Goal: Task Accomplishment & Management: Complete application form

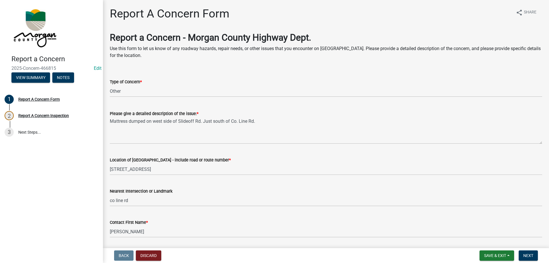
select select "3582e9dc-d8cd-4526-a2d9-157cc62522fd"
click at [525, 253] on span "Next" at bounding box center [528, 255] width 10 height 5
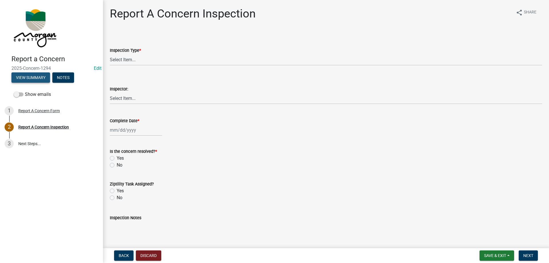
click at [34, 79] on button "View Summary" at bounding box center [30, 77] width 39 height 10
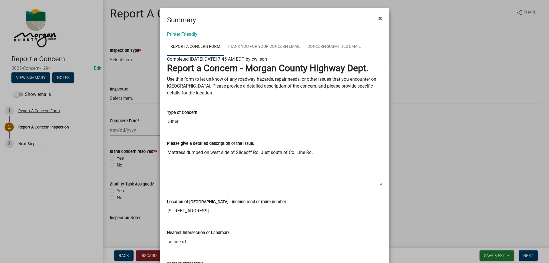
click at [378, 20] on span "×" at bounding box center [380, 18] width 4 height 8
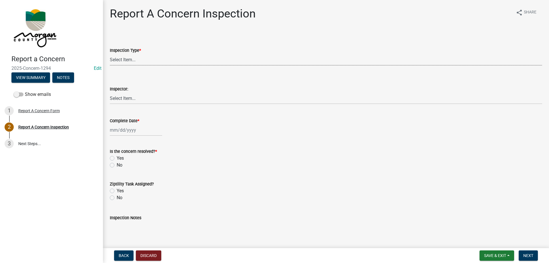
click at [125, 62] on select "Select Item... Pot Hole Patching Ditch Tree Sign Mowing Culvert Other" at bounding box center [326, 60] width 432 height 12
click at [110, 54] on select "Select Item... Pot Hole Patching Ditch Tree Sign Mowing Culvert Other" at bounding box center [326, 60] width 432 height 12
select select "3582e9dc-d8cd-4526-a2d9-157cc62522fd"
click at [134, 99] on select "Select Item... [PERSON_NAME] [PERSON_NAME] [PERSON_NAME] [PERSON_NAME] [PERSON_…" at bounding box center [326, 98] width 432 height 12
click at [110, 92] on select "Select Item... [PERSON_NAME] [PERSON_NAME] [PERSON_NAME] [PERSON_NAME] [PERSON_…" at bounding box center [326, 98] width 432 height 12
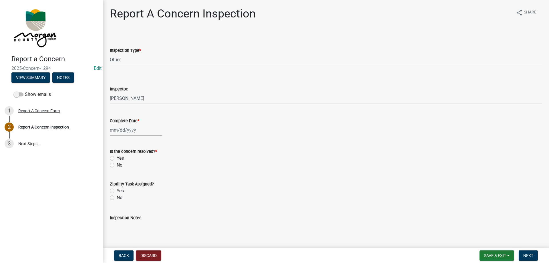
select select "8bda91b2-ac7b-41e2-ae5b-cef6dd645a83"
select select "8"
select select "2025"
click at [135, 132] on div "[PERSON_NAME] Feb Mar Apr [PERSON_NAME][DATE] Oct Nov [DATE] 1526 1527 1528 152…" at bounding box center [136, 130] width 52 height 12
click at [144, 187] on div "21" at bounding box center [142, 187] width 9 height 9
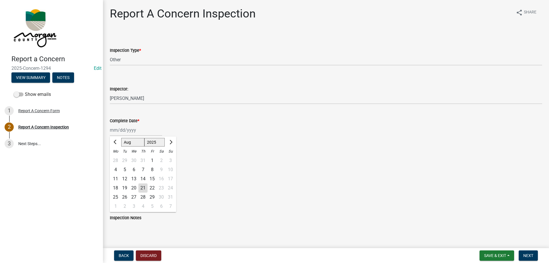
type input "[DATE]"
click at [117, 157] on label "Yes" at bounding box center [120, 158] width 7 height 7
click at [117, 157] on input "Yes" at bounding box center [119, 157] width 4 height 4
radio input "true"
click at [117, 189] on label "Yes" at bounding box center [120, 190] width 7 height 7
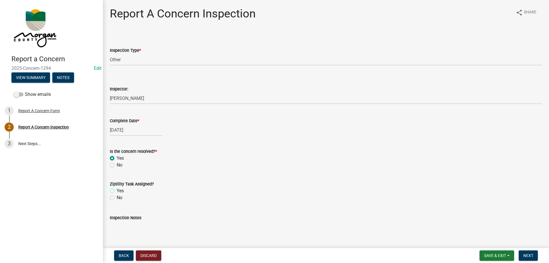
click at [117, 189] on input "Yes" at bounding box center [119, 189] width 4 height 4
radio input "true"
drag, startPoint x: 154, startPoint y: 232, endPoint x: 154, endPoint y: 228, distance: 4.3
click at [154, 230] on textarea "Inspection Notes" at bounding box center [326, 234] width 432 height 27
type textarea "sent to trash board"
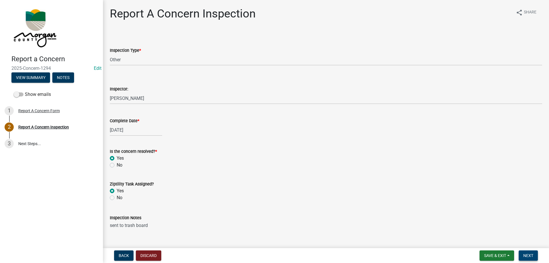
click at [524, 252] on button "Next" at bounding box center [527, 255] width 19 height 10
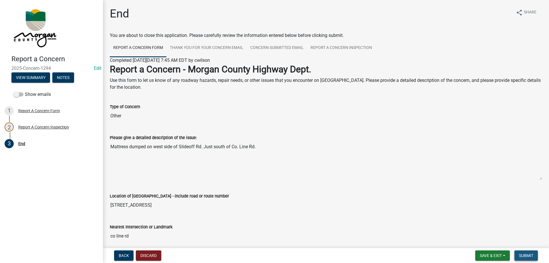
click at [527, 255] on span "Submit" at bounding box center [526, 255] width 14 height 5
